Goal: Check status: Check status

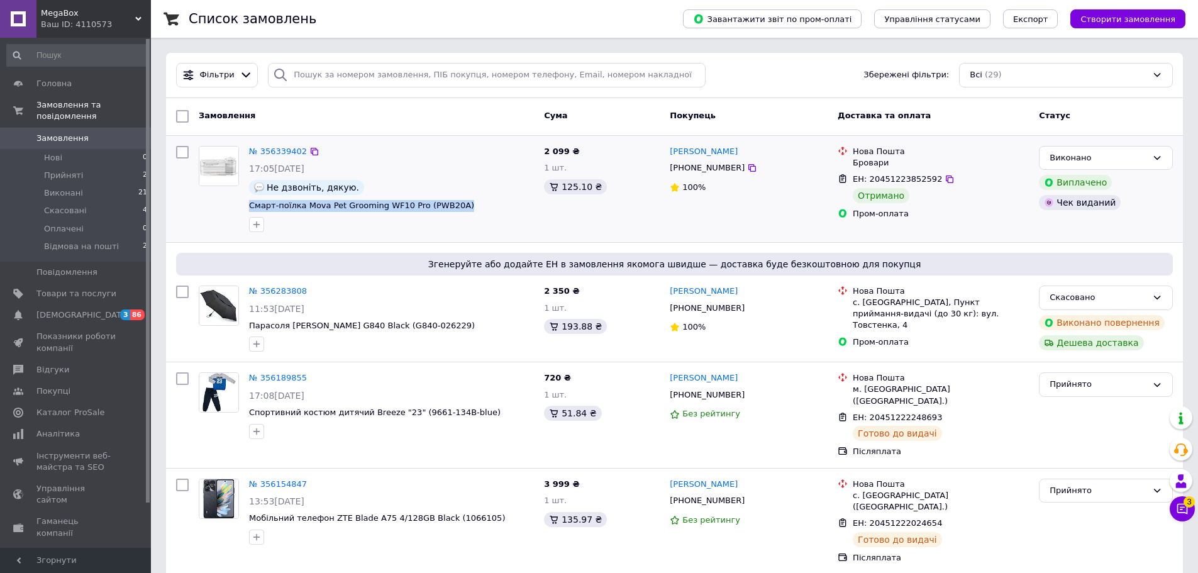
drag, startPoint x: 450, startPoint y: 207, endPoint x: 245, endPoint y: 207, distance: 205.0
click at [245, 207] on div "№ 356339402 17:05, 08.08.2025 Не дзвоніть, дякую. Смарт-поїлка Mova Pet Groomin…" at bounding box center [391, 189] width 295 height 96
copy span "Смарт-поїлка Mova Pet Grooming WF10 Pro (PWB20A)"
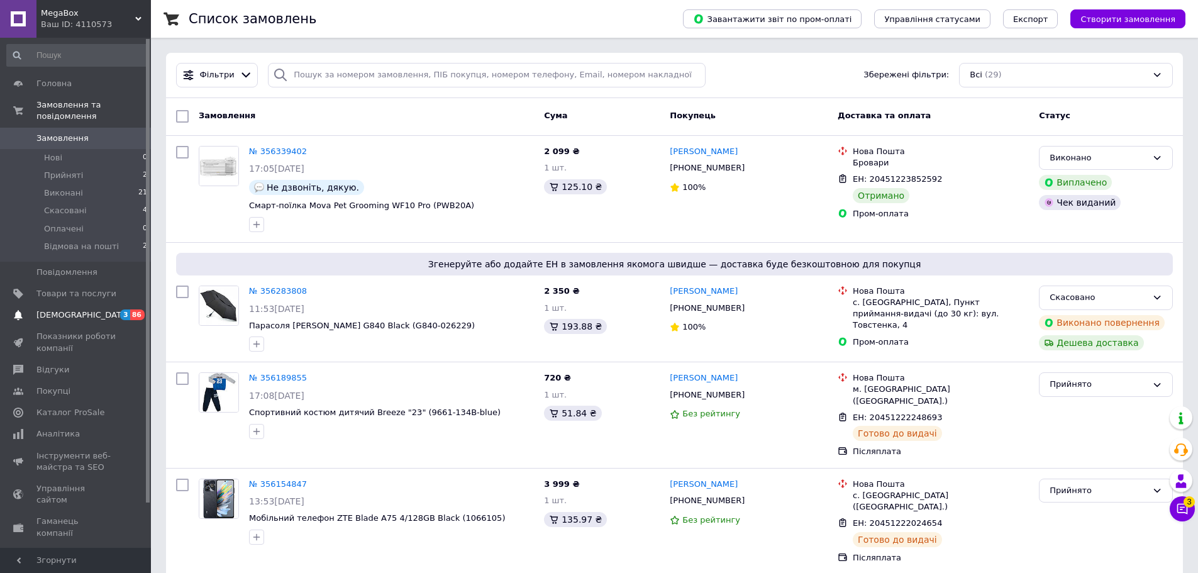
click at [75, 309] on span "[DEMOGRAPHIC_DATA]" at bounding box center [82, 314] width 93 height 11
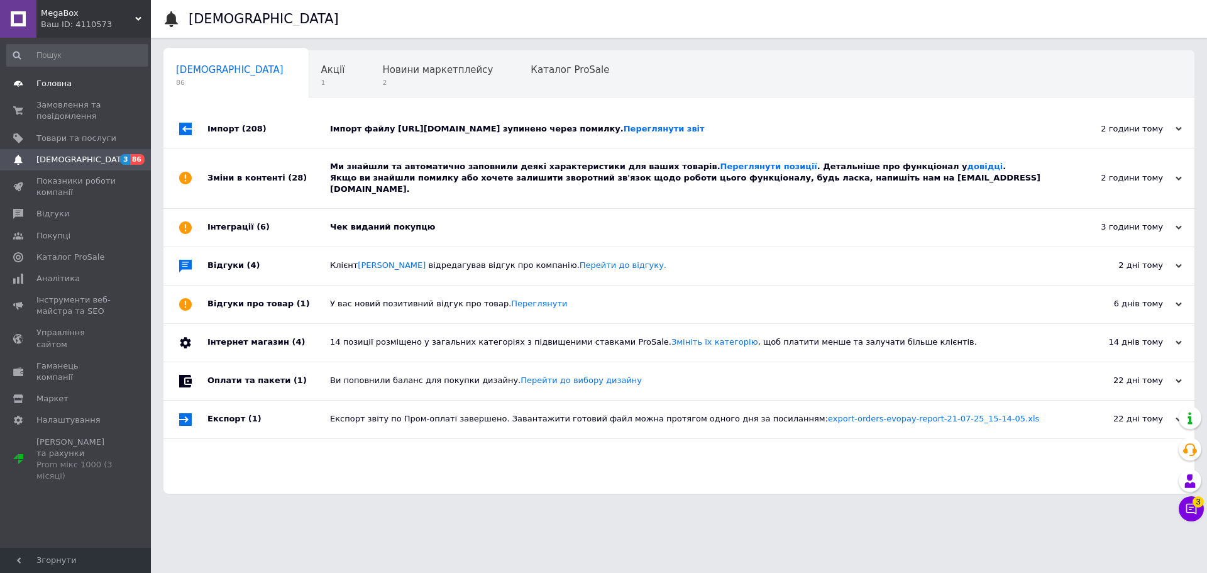
click at [65, 84] on span "Головна" at bounding box center [53, 83] width 35 height 11
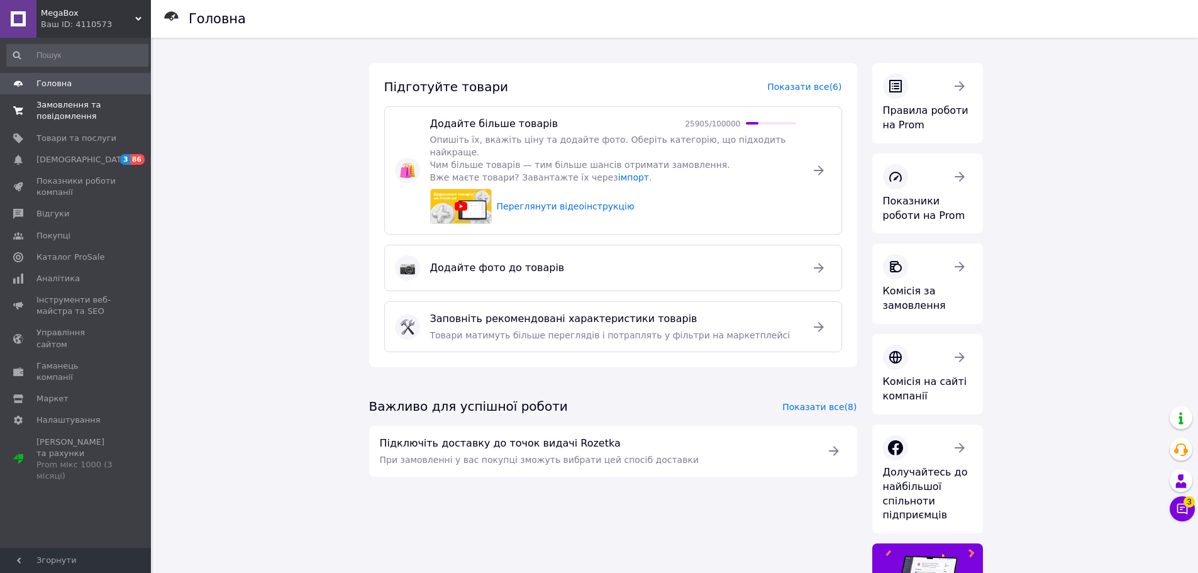
click at [74, 113] on span "Замовлення та повідомлення" at bounding box center [76, 110] width 80 height 23
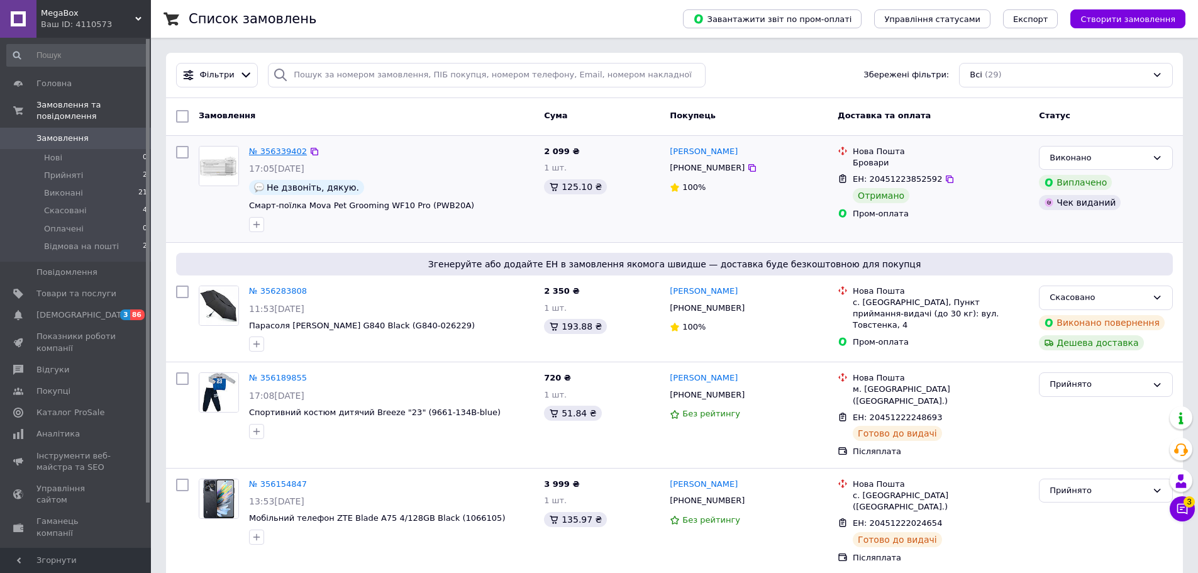
click at [260, 152] on link "№ 356339402" at bounding box center [278, 151] width 58 height 9
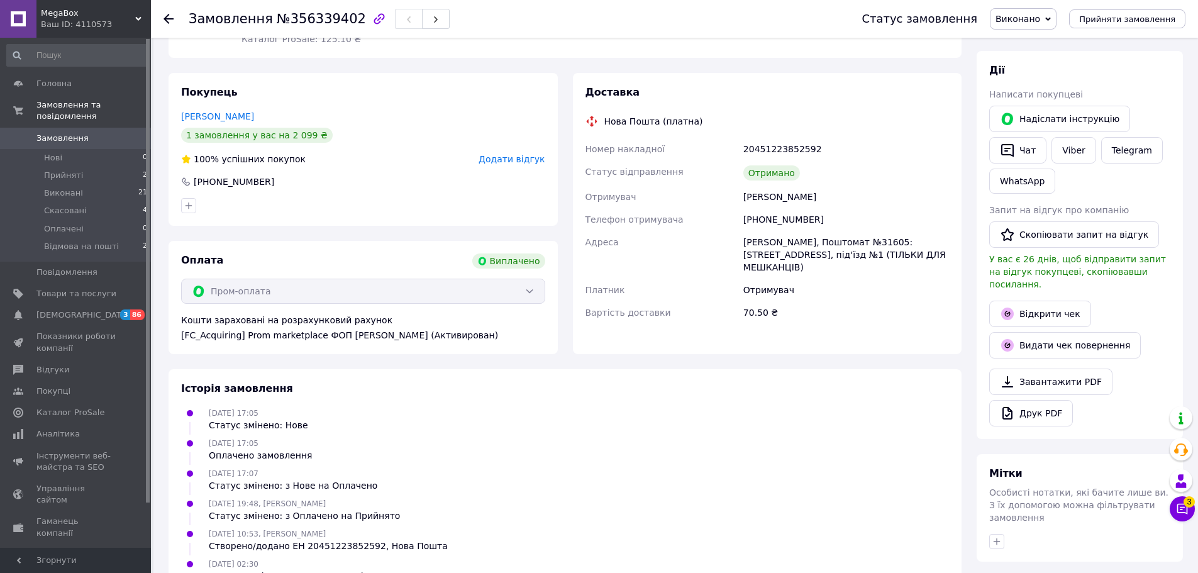
scroll to position [189, 0]
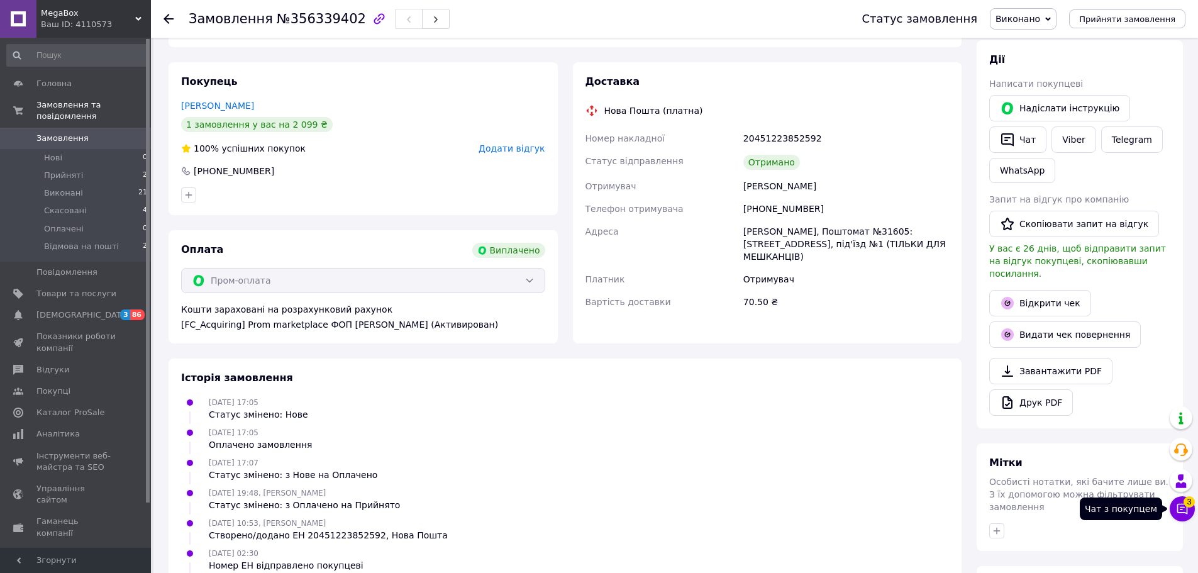
click at [1180, 511] on icon at bounding box center [1182, 508] width 13 height 13
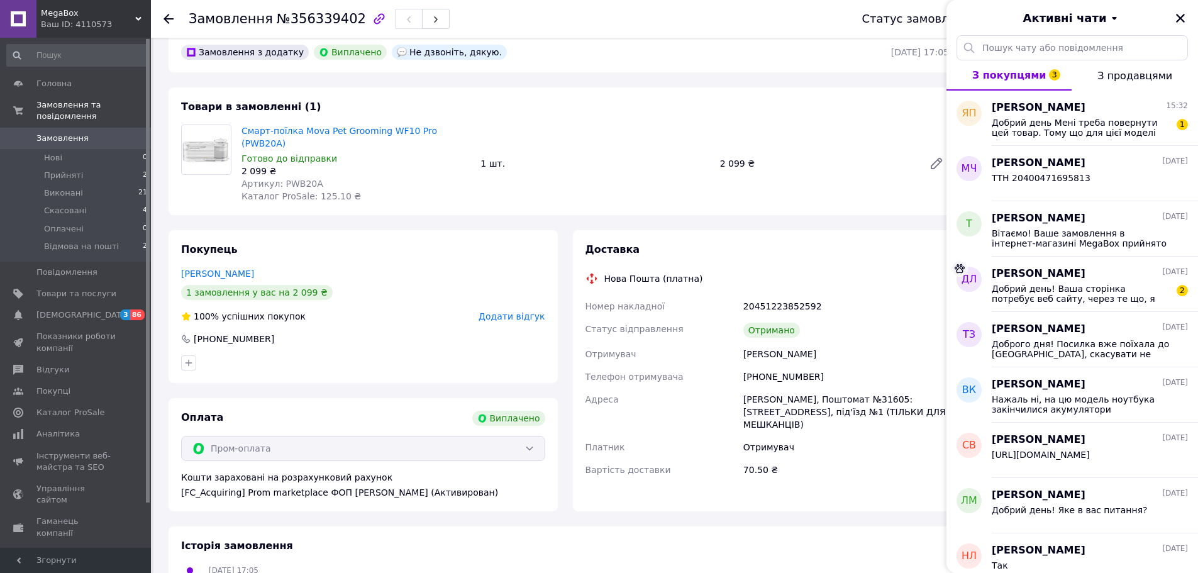
scroll to position [0, 0]
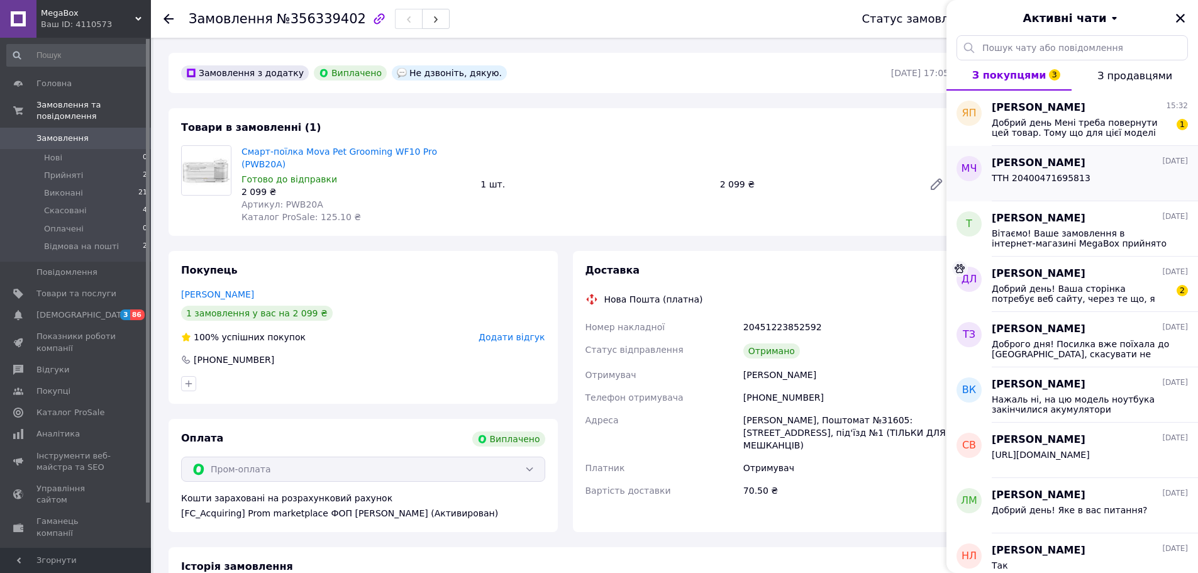
click at [1100, 164] on div "[PERSON_NAME] [DATE]" at bounding box center [1090, 163] width 196 height 14
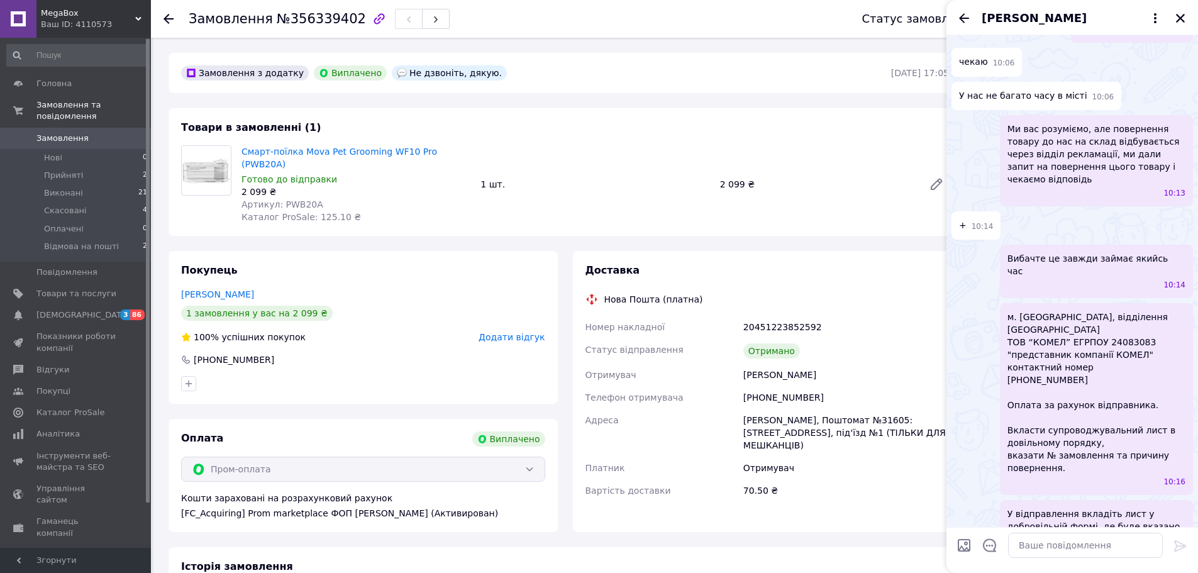
scroll to position [2543, 0]
